Goal: Task Accomplishment & Management: Manage account settings

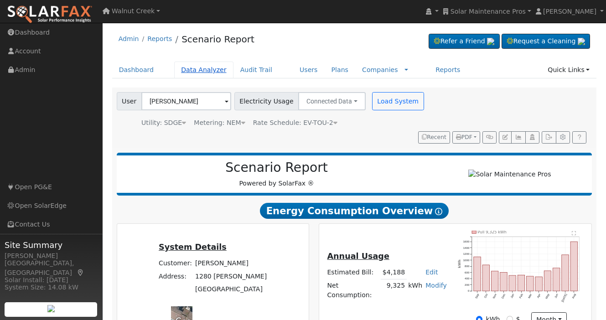
click at [214, 66] on link "Data Analyzer" at bounding box center [203, 70] width 59 height 17
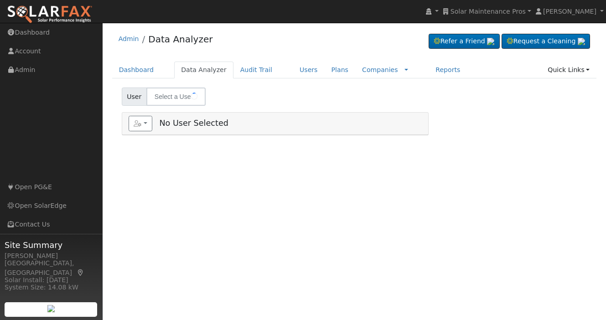
type input "Solar Maintenance Pros"
type input "[PERSON_NAME]"
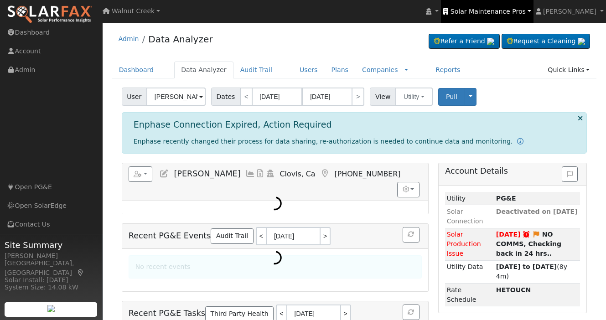
click at [516, 13] on span "Solar Maintenance Pros" at bounding box center [487, 11] width 75 height 7
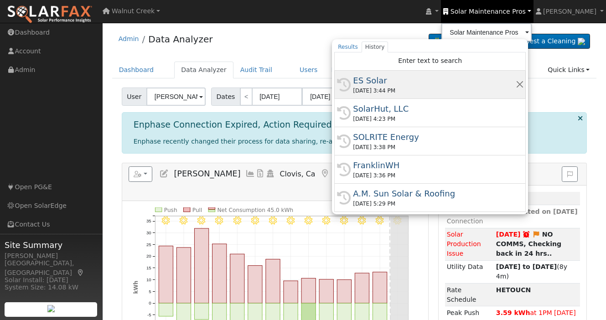
click at [427, 91] on div "09/15/2025 3:44 PM" at bounding box center [434, 91] width 162 height 8
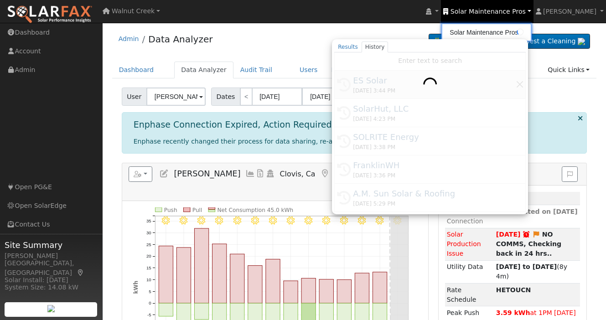
type input "ES Solar"
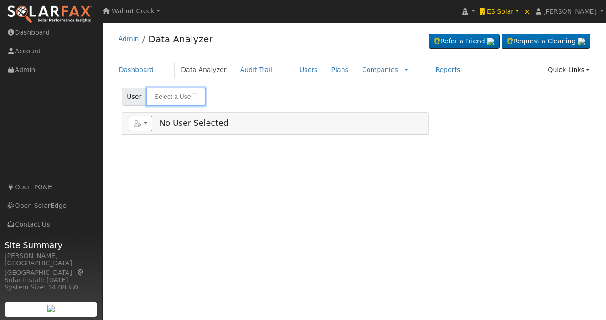
type input "Winston Petersen"
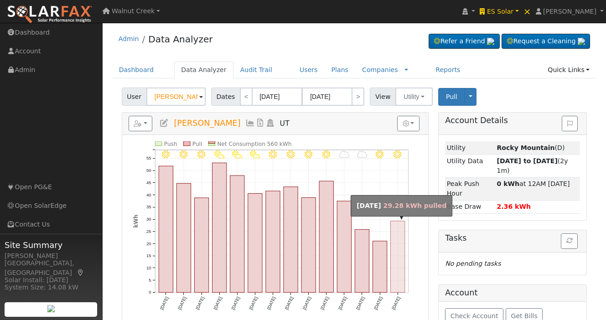
click at [398, 257] on rect "onclick=""" at bounding box center [397, 257] width 14 height 72
type input "09/15/2025"
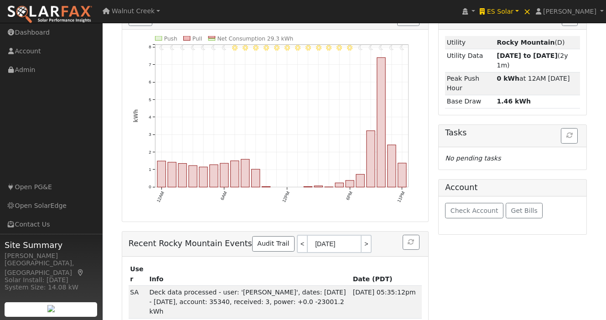
scroll to position [103, 0]
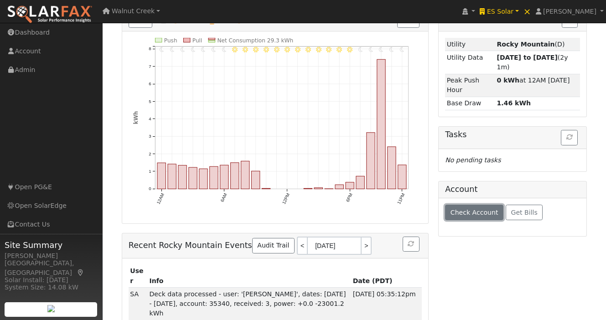
click at [473, 217] on button "Check Account" at bounding box center [474, 212] width 58 height 15
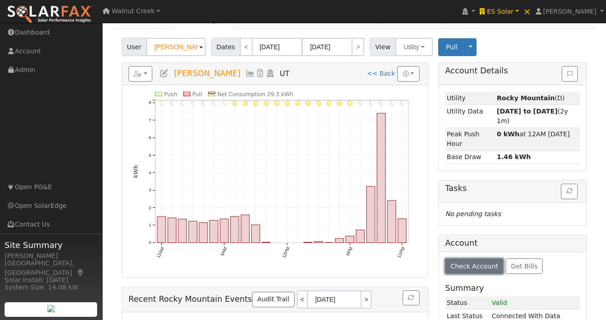
scroll to position [0, 0]
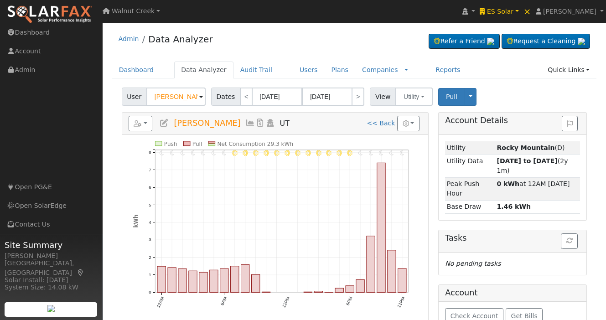
click at [474, 93] on div "Pull Toggle Dropdown View Delete This Data Delete ALL Data Disconnect Utility" at bounding box center [458, 97] width 41 height 18
click at [470, 95] on button "Toggle Dropdown" at bounding box center [470, 97] width 12 height 18
click at [471, 102] on button "Toggle Dropdown" at bounding box center [470, 97] width 12 height 18
click at [486, 151] on link "Delete ALL Data" at bounding box center [498, 149] width 69 height 13
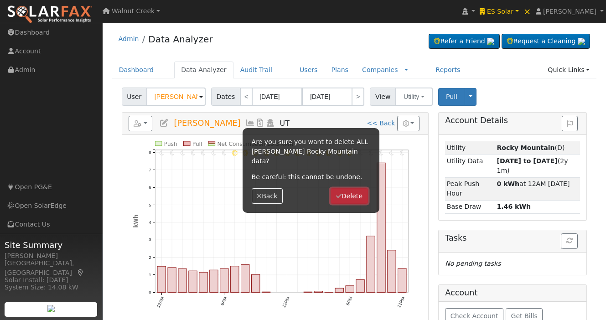
click at [361, 196] on button "Delete" at bounding box center [348, 195] width 37 height 15
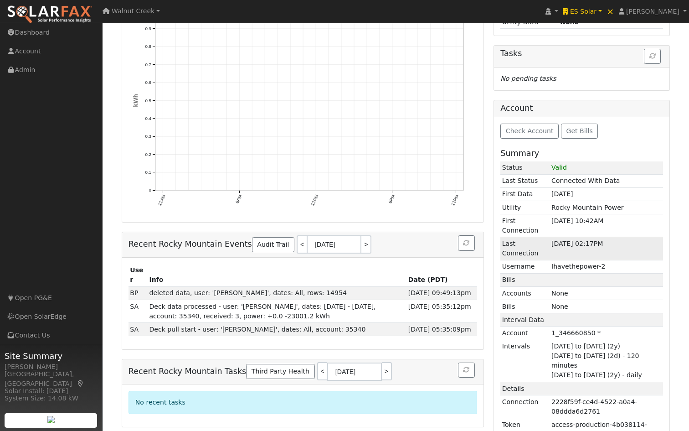
scroll to position [89, 0]
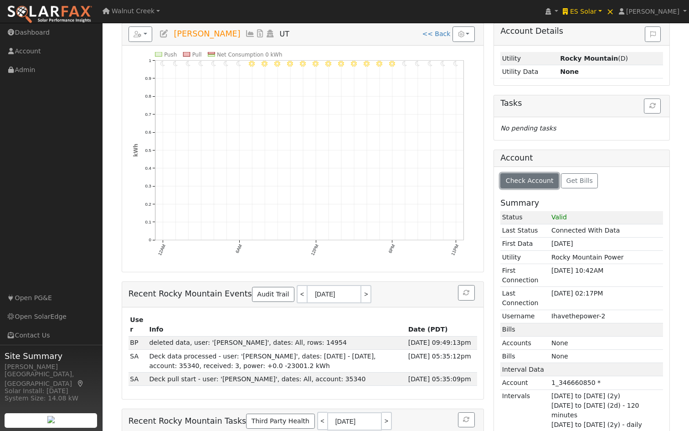
click at [538, 181] on span "Check Account" at bounding box center [530, 180] width 48 height 7
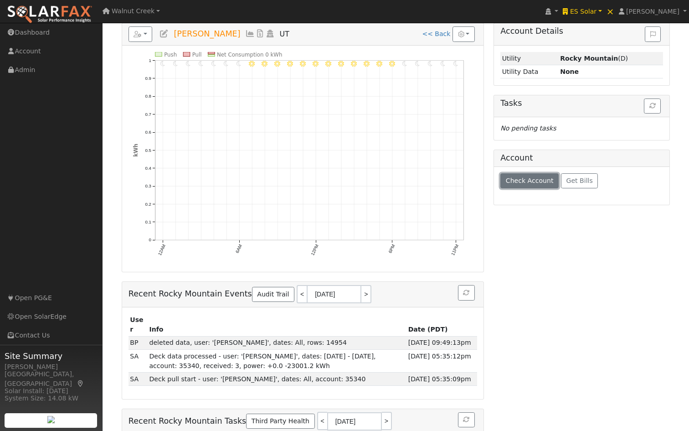
click at [538, 181] on span "Check Account" at bounding box center [530, 180] width 48 height 7
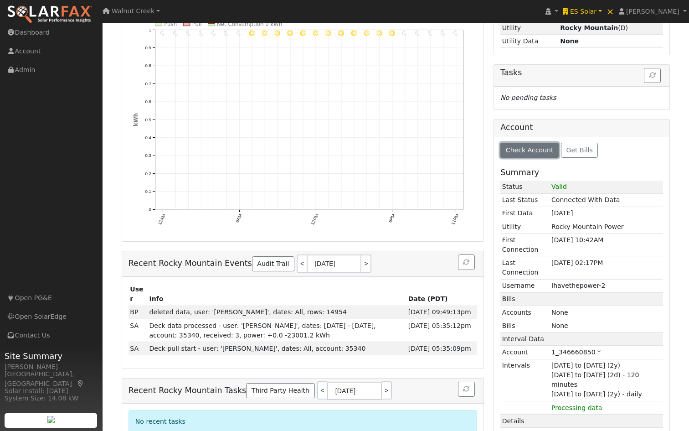
scroll to position [0, 0]
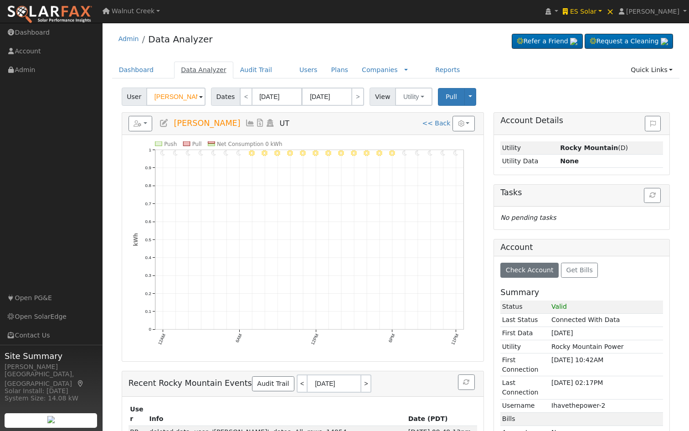
click at [186, 66] on link "Data Analyzer" at bounding box center [203, 70] width 59 height 17
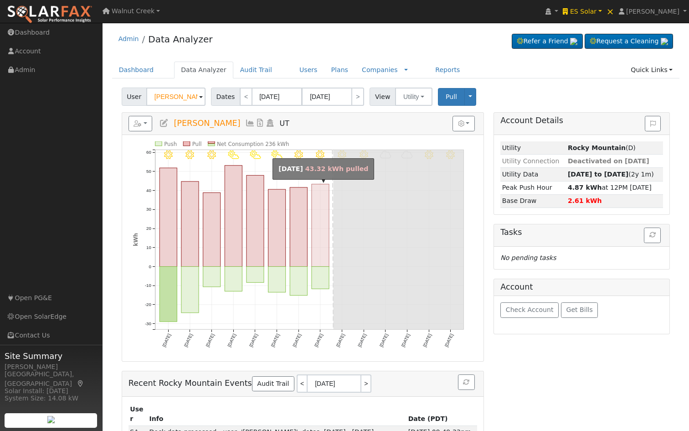
click at [326, 235] on rect "onclick=""" at bounding box center [320, 225] width 17 height 83
type input "09/09/2025"
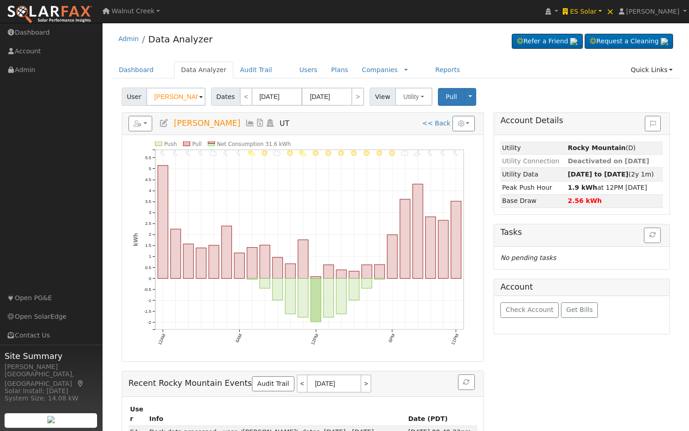
click at [249, 123] on icon at bounding box center [250, 123] width 10 height 8
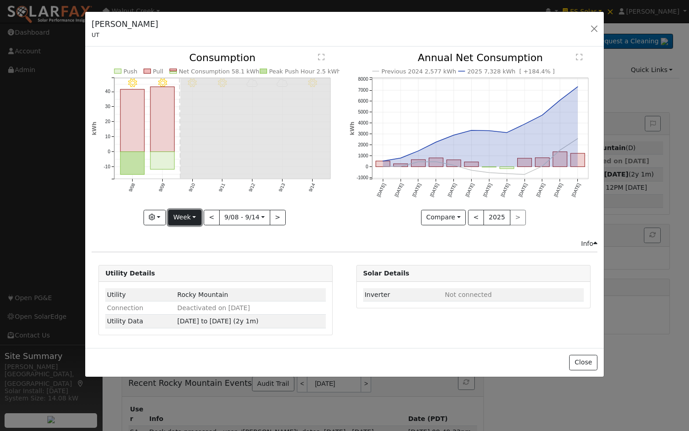
click at [188, 216] on button "Week" at bounding box center [184, 217] width 33 height 15
click at [207, 274] on link "Year" at bounding box center [200, 274] width 63 height 13
type input "2024-09-01"
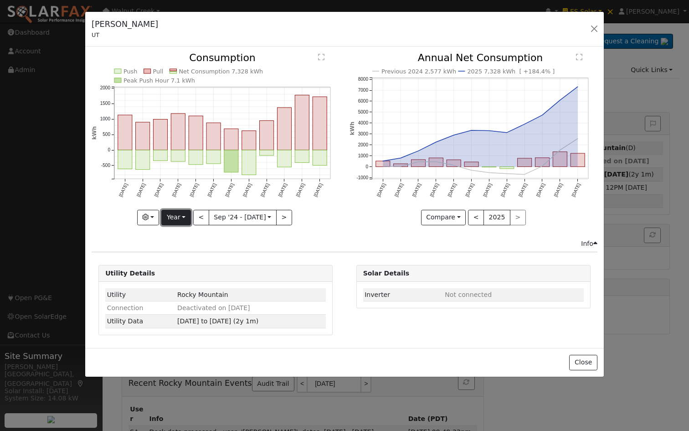
click at [181, 218] on button "Year" at bounding box center [175, 217] width 29 height 15
click at [188, 285] on link "Custom" at bounding box center [193, 287] width 63 height 13
click at [291, 221] on button "month" at bounding box center [295, 217] width 36 height 15
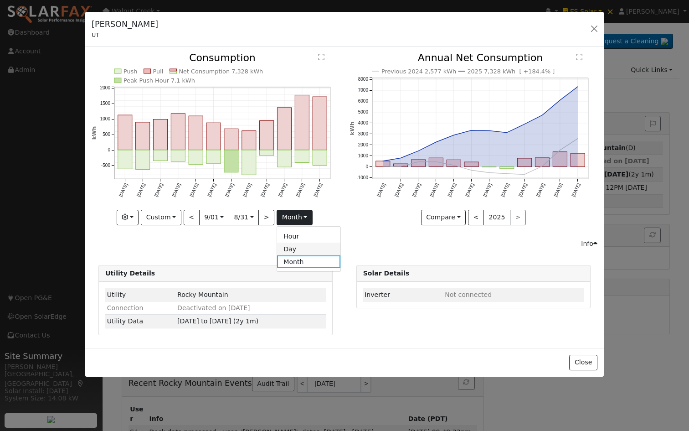
click at [290, 253] on link "Day" at bounding box center [308, 248] width 63 height 13
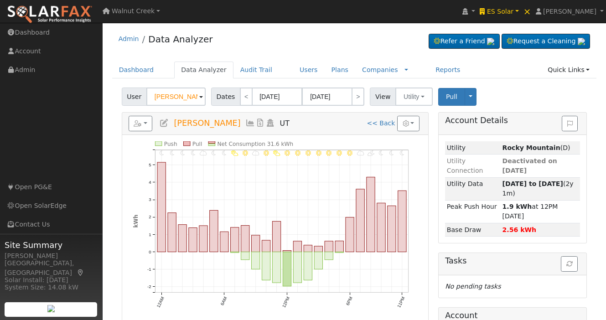
click at [248, 125] on icon at bounding box center [250, 123] width 10 height 8
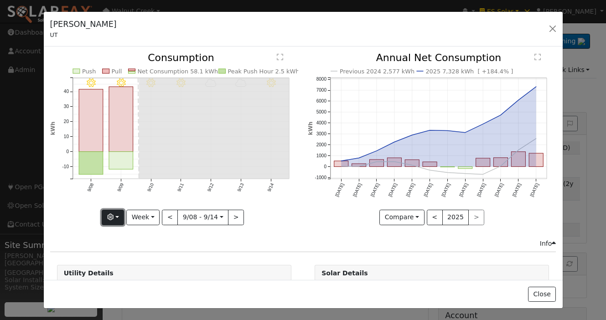
click at [120, 216] on button "button" at bounding box center [113, 217] width 22 height 15
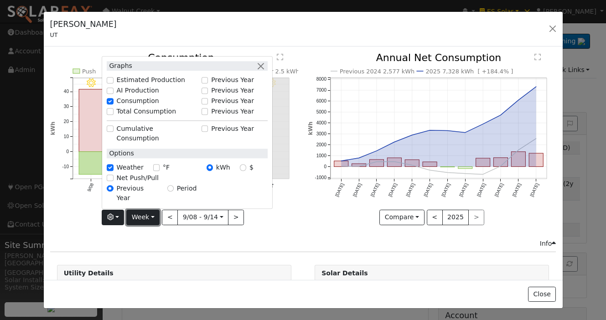
click at [138, 216] on button "Week" at bounding box center [142, 217] width 33 height 15
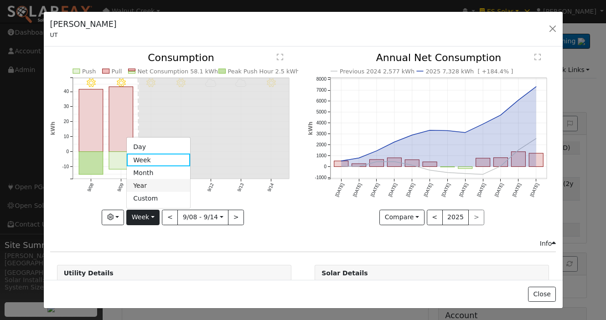
click at [150, 183] on link "Year" at bounding box center [158, 185] width 63 height 13
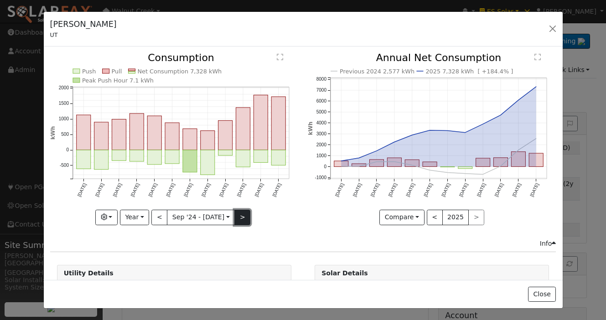
click at [248, 215] on button ">" at bounding box center [242, 217] width 16 height 15
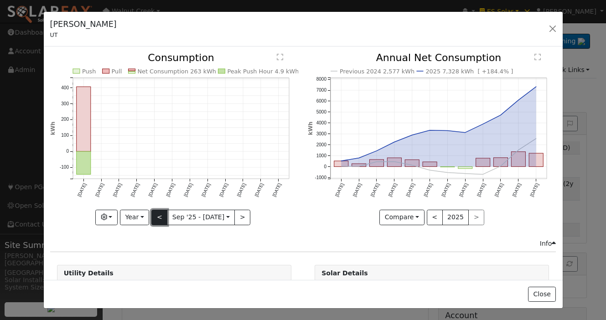
click at [156, 216] on button "<" at bounding box center [159, 217] width 16 height 15
type input "[DATE]"
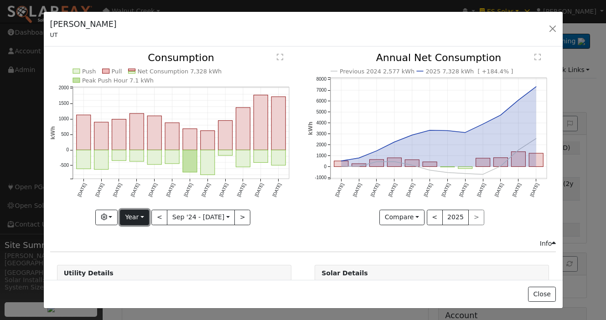
click at [140, 217] on button "Year" at bounding box center [134, 217] width 29 height 15
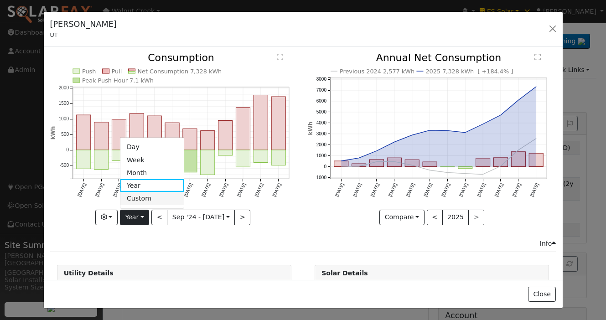
click at [142, 201] on link "Custom" at bounding box center [151, 198] width 63 height 13
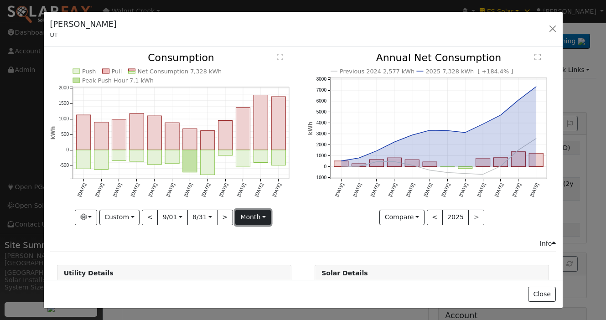
click at [263, 219] on button "month" at bounding box center [253, 217] width 36 height 15
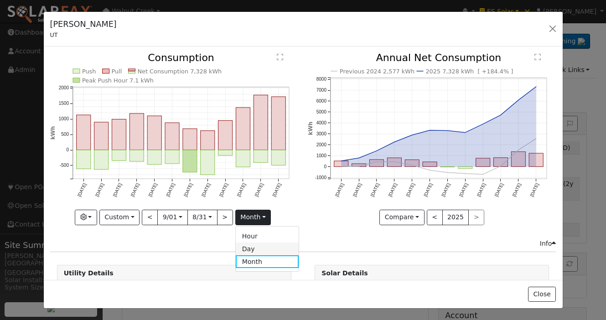
click at [254, 246] on link "Day" at bounding box center [267, 248] width 63 height 13
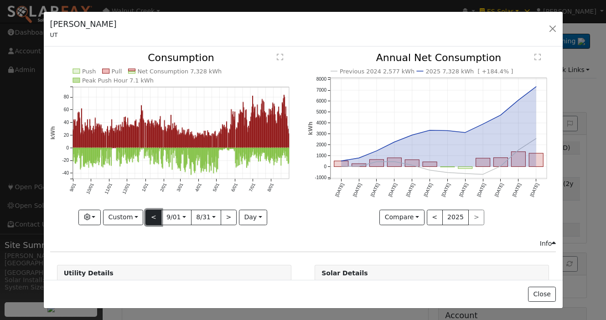
click at [150, 219] on button "<" at bounding box center [153, 217] width 16 height 15
type input "2023-09-02"
type input "2024-08-31"
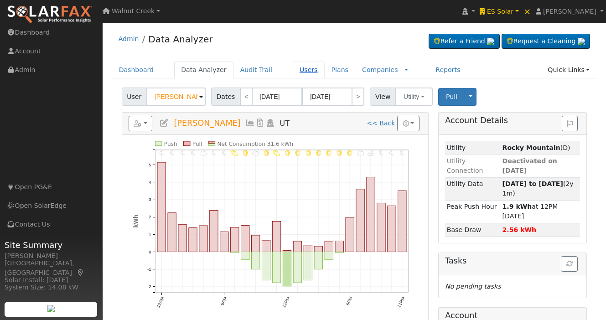
click at [294, 69] on link "Users" at bounding box center [309, 70] width 32 height 17
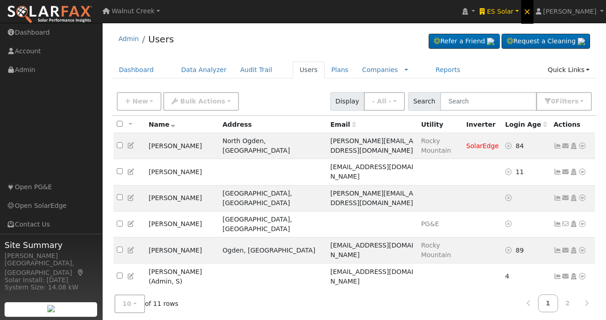
click at [531, 11] on span "×" at bounding box center [527, 11] width 8 height 11
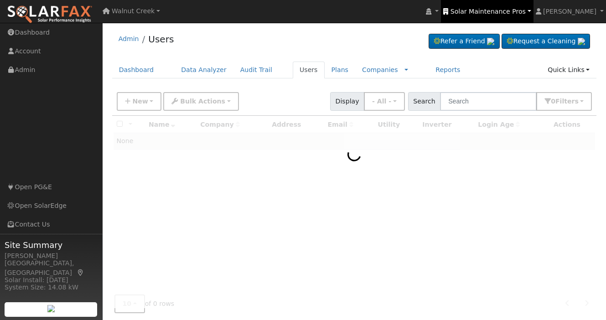
click at [481, 14] on span "Solar Maintenance Pros" at bounding box center [487, 11] width 75 height 7
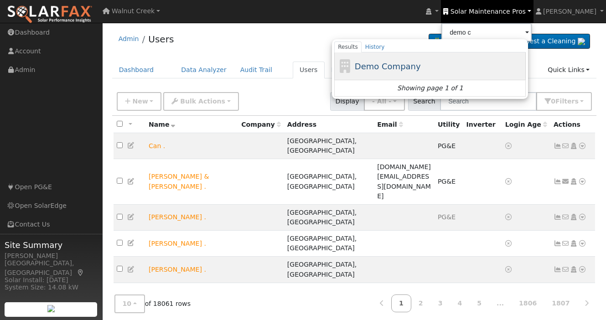
click at [421, 62] on span "Demo Company" at bounding box center [388, 67] width 66 height 10
type input "Demo Company"
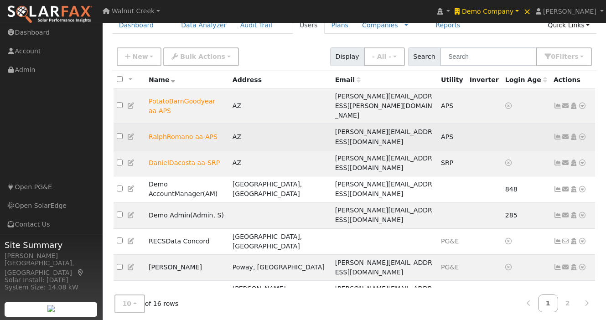
scroll to position [47, 0]
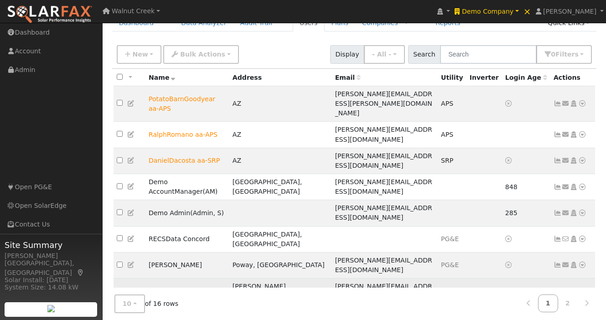
click at [581, 288] on icon at bounding box center [582, 291] width 8 height 6
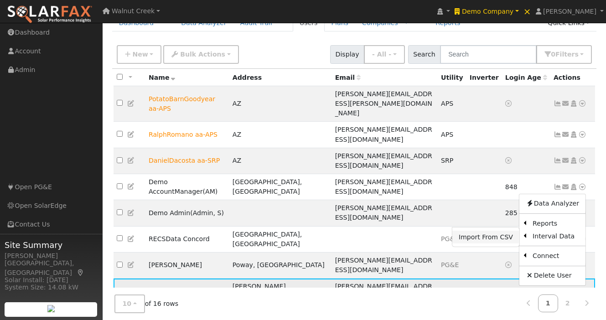
click at [507, 231] on link "Import From CSV" at bounding box center [485, 237] width 67 height 13
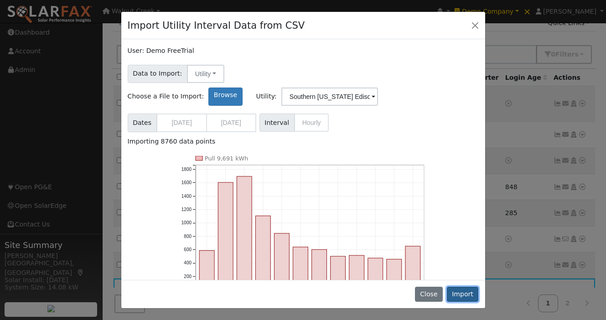
click at [456, 295] on button "Import" at bounding box center [463, 294] width 32 height 15
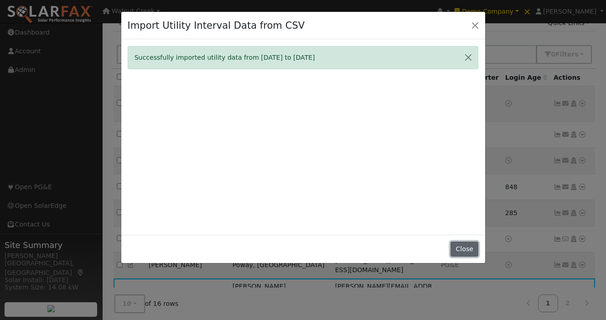
click at [474, 245] on button "Close" at bounding box center [464, 249] width 28 height 15
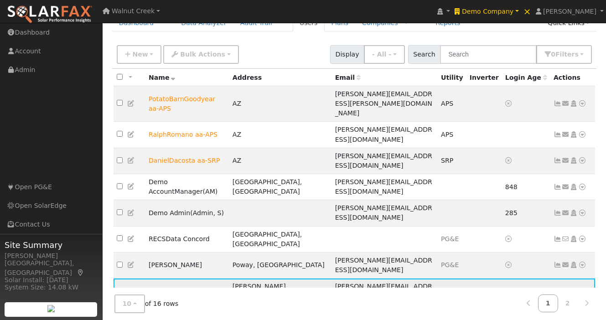
click at [555, 288] on icon at bounding box center [557, 291] width 8 height 6
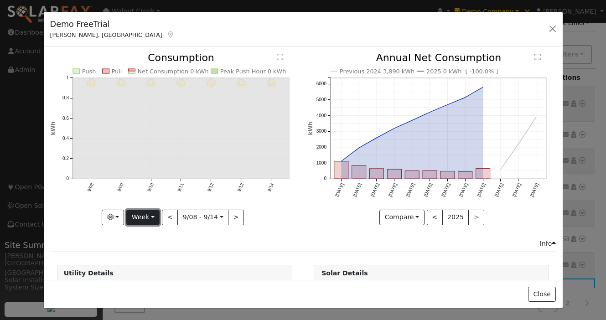
click at [141, 212] on button "Week" at bounding box center [142, 217] width 33 height 15
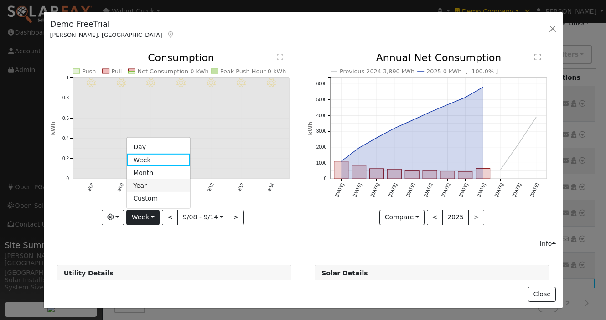
click at [153, 181] on link "Year" at bounding box center [158, 185] width 63 height 13
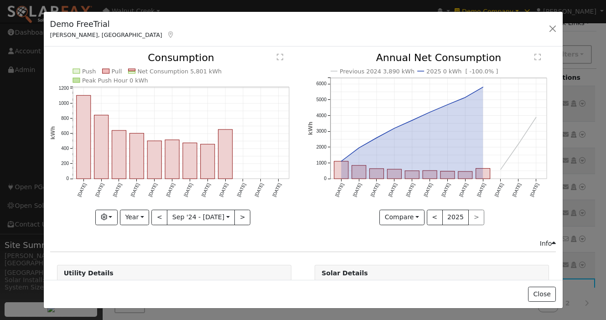
click at [151, 217] on icon "Push Pull Net Consumption 5,801 kWh Peak Push Hour 0 kWh [DATE] Oct '[DATE] Dec…" at bounding box center [174, 138] width 248 height 170
click at [155, 217] on button "<" at bounding box center [159, 217] width 16 height 15
type input "[DATE]"
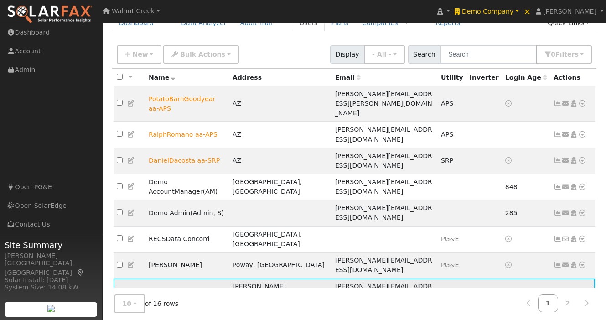
click at [583, 288] on icon at bounding box center [582, 291] width 8 height 6
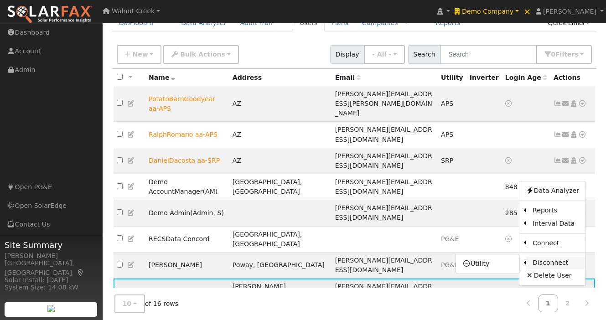
click at [566, 257] on link "Disconnect" at bounding box center [555, 263] width 59 height 13
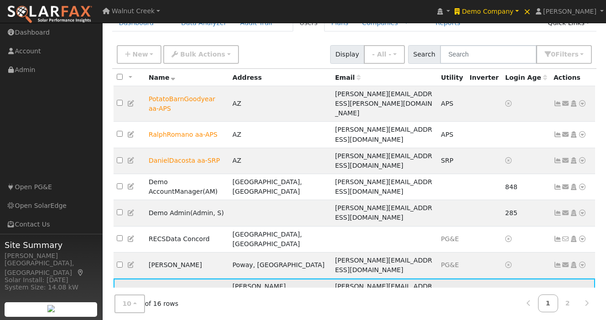
click at [583, 288] on icon at bounding box center [582, 291] width 8 height 6
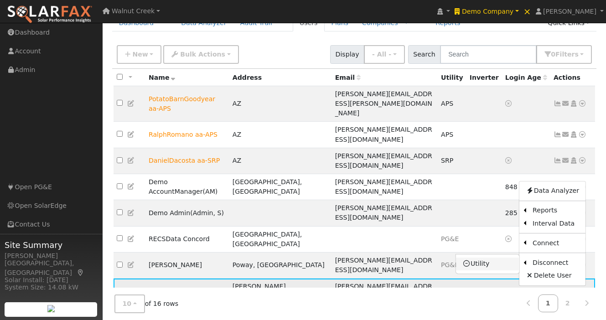
click at [495, 258] on link "Utility" at bounding box center [487, 264] width 63 height 13
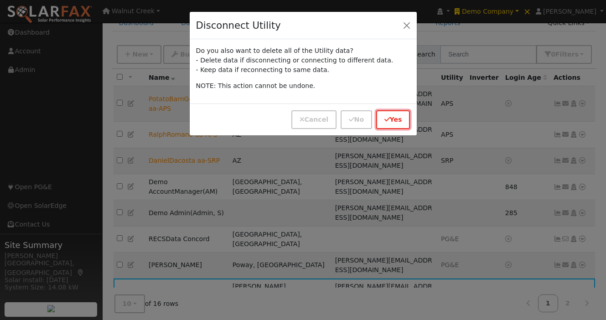
click at [391, 124] on button "Yes" at bounding box center [393, 119] width 34 height 19
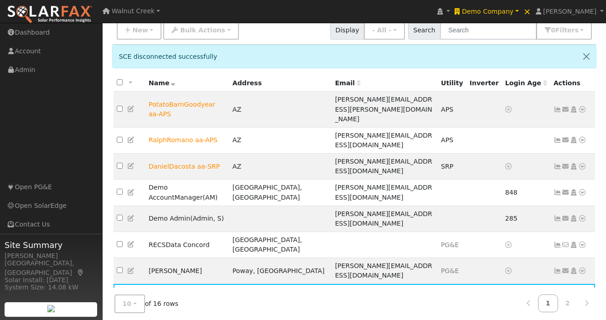
scroll to position [77, 0]
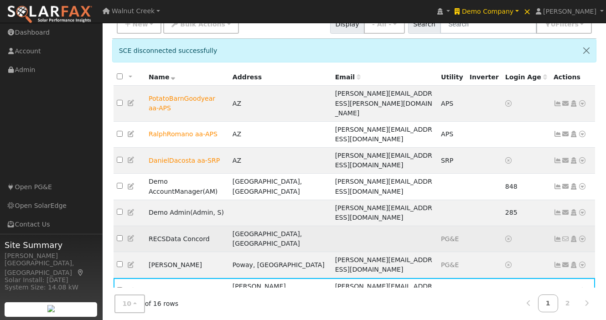
click at [559, 236] on icon at bounding box center [557, 239] width 8 height 6
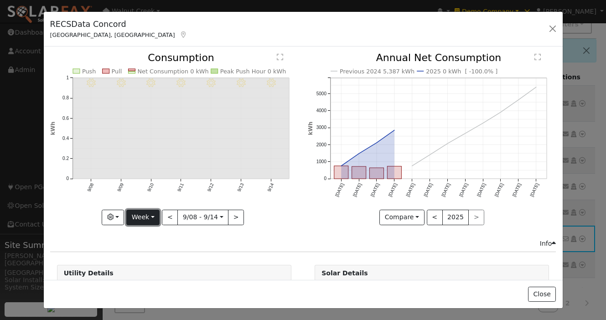
click at [150, 221] on button "Week" at bounding box center [142, 217] width 33 height 15
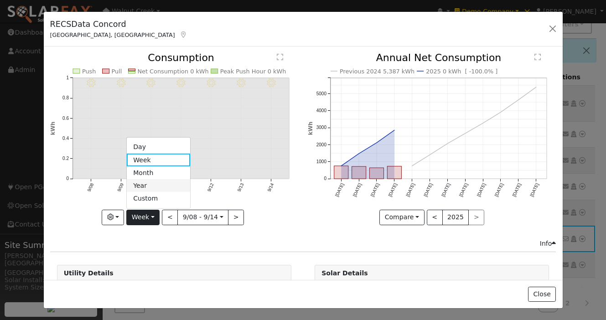
click at [162, 184] on link "Year" at bounding box center [158, 185] width 63 height 13
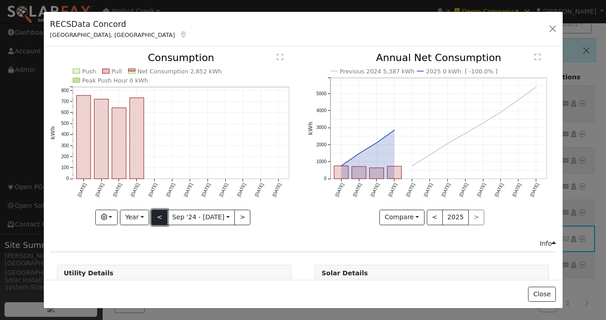
click at [157, 216] on button "<" at bounding box center [159, 217] width 16 height 15
type input "[DATE]"
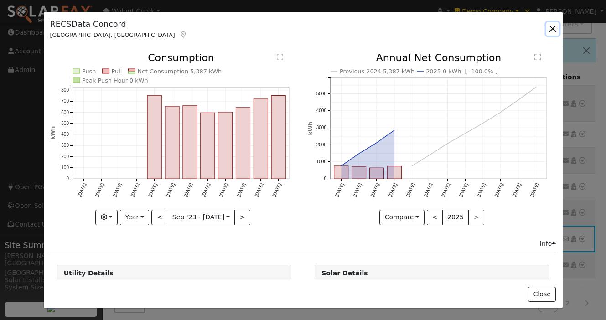
click at [551, 31] on button "button" at bounding box center [552, 28] width 13 height 13
